Goal: Transaction & Acquisition: Purchase product/service

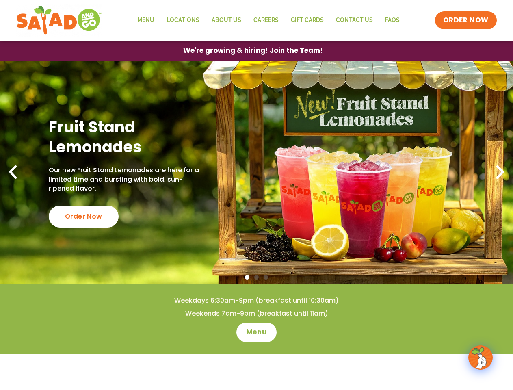
click at [467, 20] on span "ORDER NOW" at bounding box center [466, 20] width 46 height 10
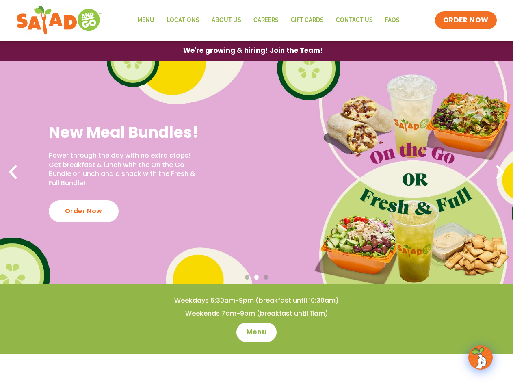
click at [253, 50] on span "We're growing & hiring! Join the Team!" at bounding box center [253, 50] width 140 height 7
click at [83, 217] on div "Order Now" at bounding box center [84, 211] width 70 height 22
click at [256, 278] on span "Go to slide 2" at bounding box center [256, 277] width 4 height 4
click at [247, 277] on span "Go to slide 1" at bounding box center [247, 277] width 4 height 4
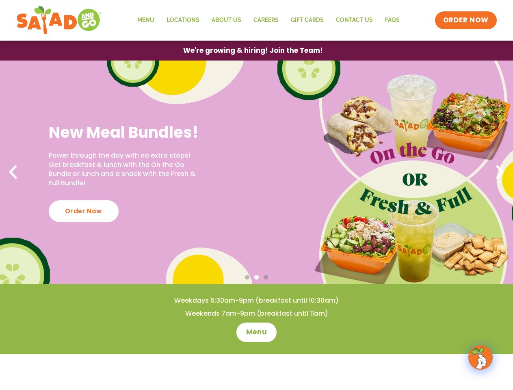
click at [256, 277] on span "Go to slide 2" at bounding box center [256, 277] width 4 height 4
click at [266, 277] on span "Go to slide 3" at bounding box center [266, 277] width 4 height 4
click at [13, 172] on icon "Previous slide" at bounding box center [13, 172] width 18 height 18
